Goal: Task Accomplishment & Management: Manage account settings

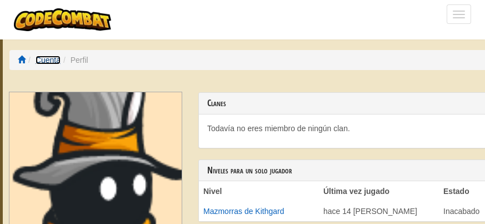
click at [49, 59] on link "Cuenta" at bounding box center [48, 60] width 25 height 9
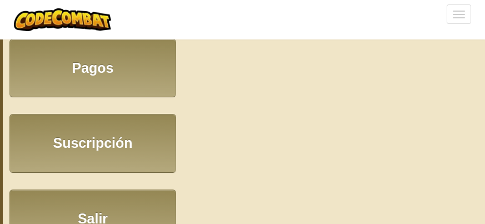
scroll to position [210, 0]
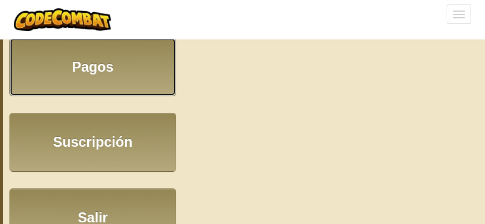
click at [85, 66] on link "Pagos" at bounding box center [92, 67] width 167 height 58
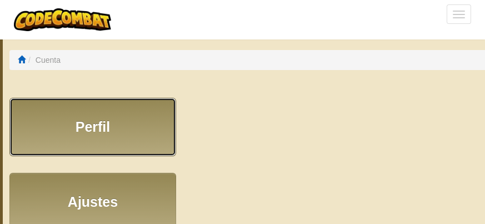
click at [78, 119] on link "Perfil" at bounding box center [92, 127] width 167 height 58
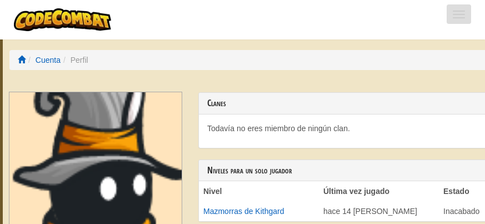
click at [460, 13] on button "Cambiar modo de navegación" at bounding box center [459, 13] width 24 height 19
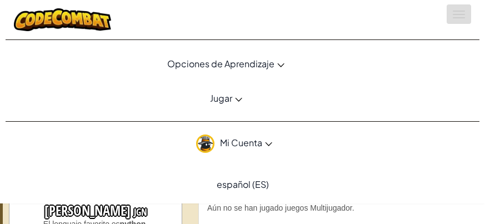
scroll to position [91, 0]
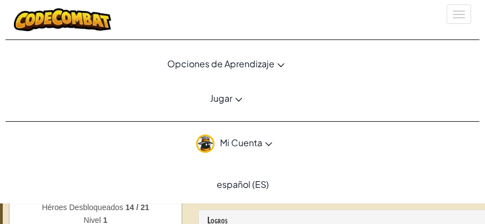
click at [246, 139] on span "Mi Cuenta" at bounding box center [246, 143] width 52 height 12
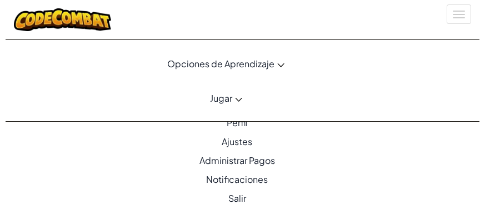
scroll to position [43, 0]
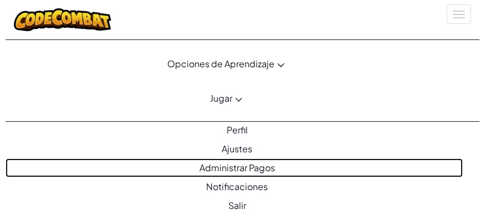
click at [240, 169] on link "Administrar Pagos" at bounding box center [235, 167] width 458 height 19
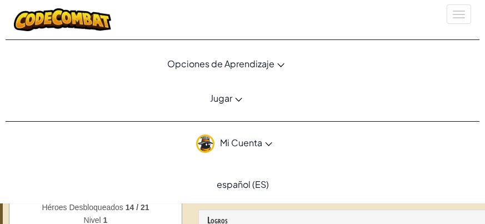
scroll to position [0, 0]
